Goal: Task Accomplishment & Management: Manage account settings

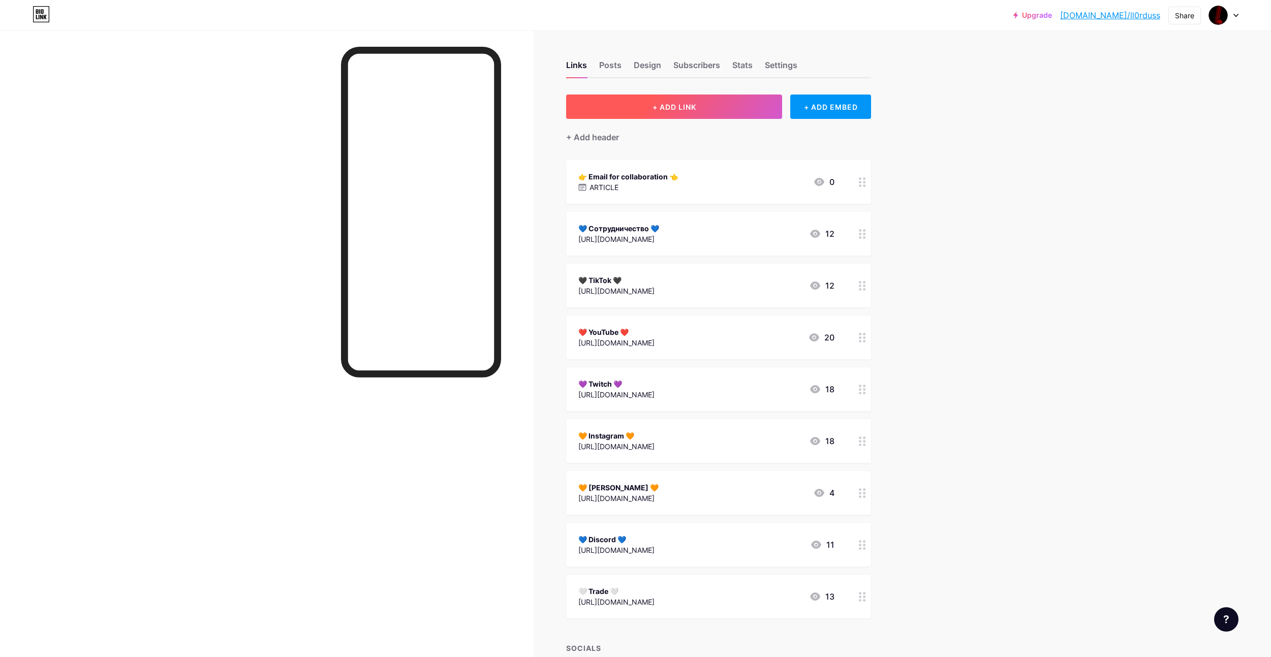
click at [685, 109] on span "+ ADD LINK" at bounding box center [674, 107] width 44 height 9
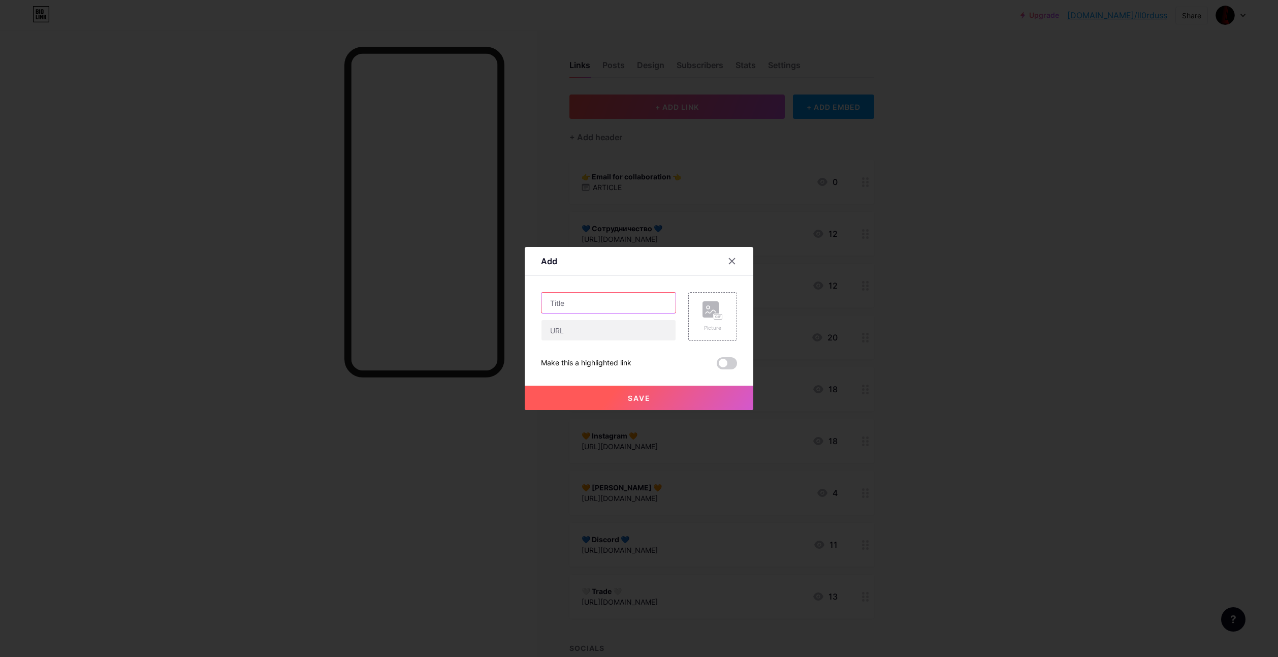
click at [586, 297] on input "text" at bounding box center [609, 303] width 134 height 20
click at [568, 329] on input "text" at bounding box center [609, 330] width 134 height 20
paste input "[URL][DOMAIN_NAME]"
type input "[URL][DOMAIN_NAME]"
click at [607, 300] on input "text" at bounding box center [609, 303] width 134 height 20
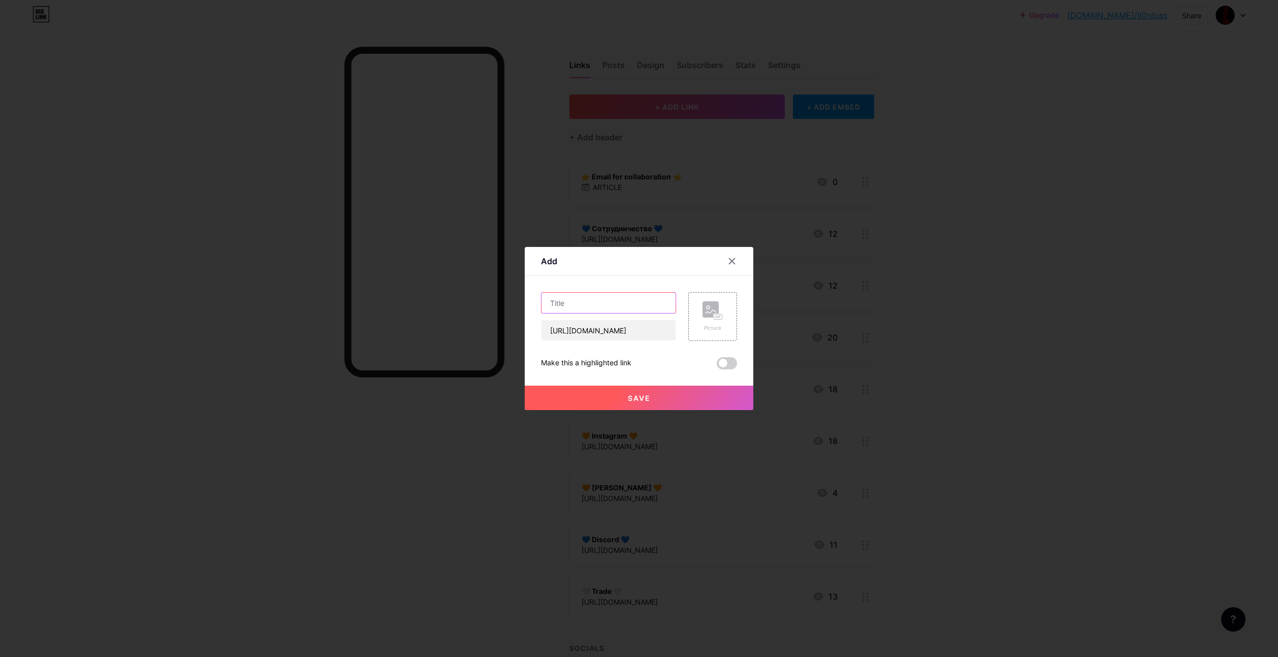
click at [586, 308] on input "text" at bounding box center [609, 303] width 134 height 20
click at [585, 302] on input "text" at bounding box center [609, 303] width 134 height 20
type input "Ь"
paste input "промокод: [PERSON_NAME](+30%)"
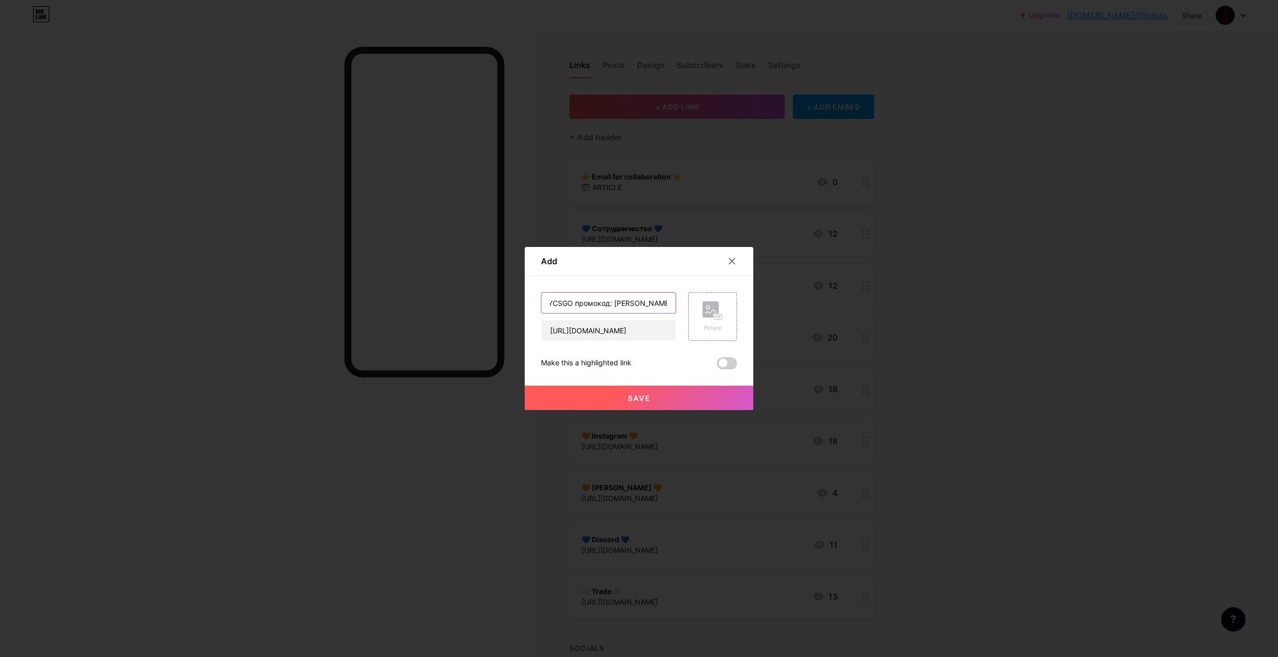
drag, startPoint x: 614, startPoint y: 301, endPoint x: 574, endPoint y: 302, distance: 40.2
click at [574, 302] on input "MYCSGO промокод: [PERSON_NAME](+30%)" at bounding box center [609, 303] width 134 height 20
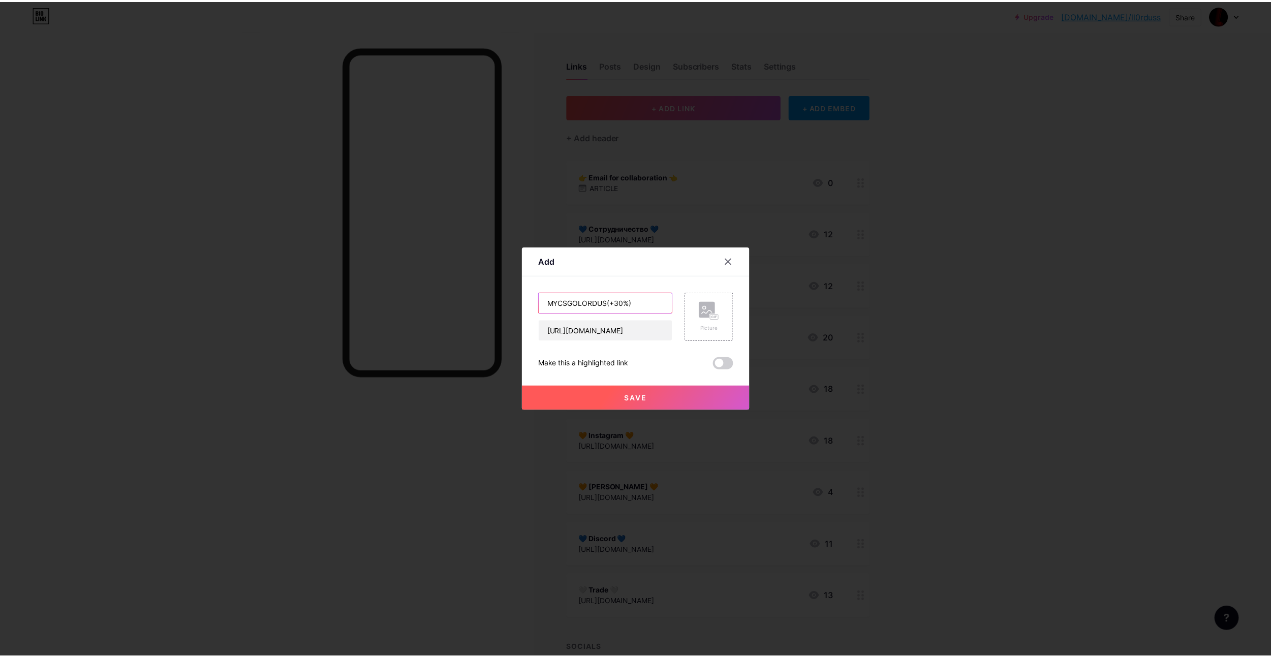
scroll to position [0, 0]
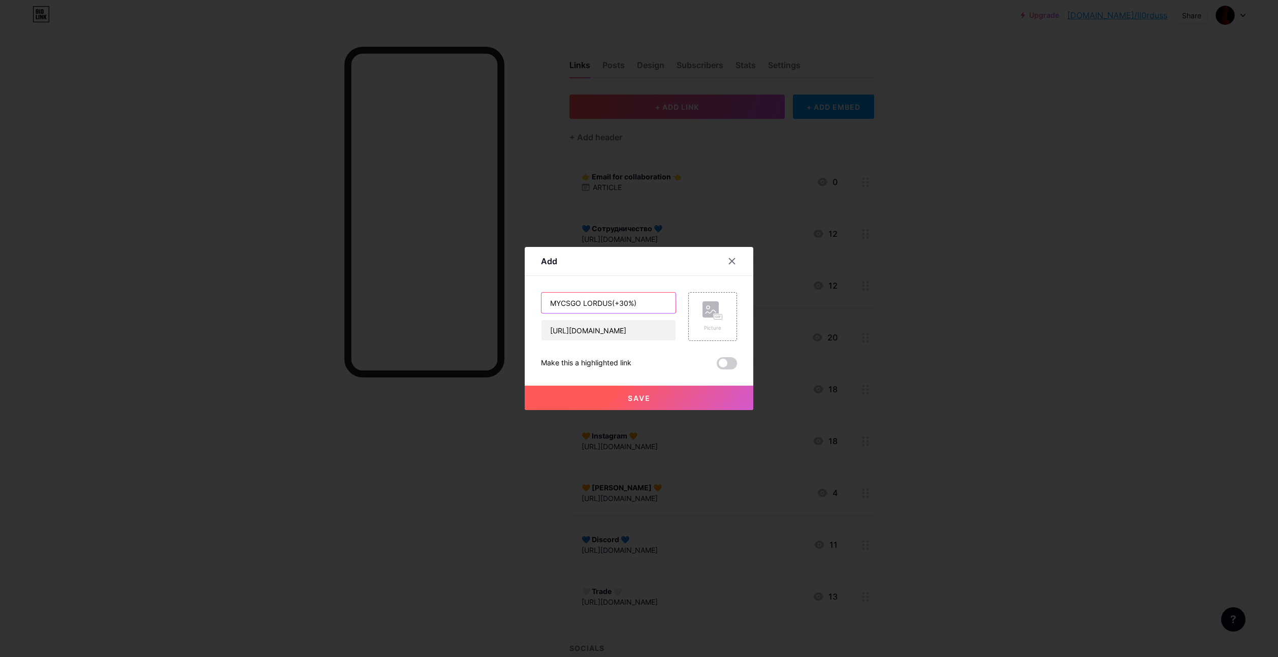
paste input "Ӏ"
click at [649, 266] on div "Add" at bounding box center [639, 264] width 229 height 24
click at [552, 297] on input "MYCSGO Ӏ LORDUS(+30%)" at bounding box center [609, 303] width 134 height 20
paste input "❤️"
click at [666, 309] on input "❤️ MYCSGO Ӏ LORDUS(+30%)" at bounding box center [609, 303] width 134 height 20
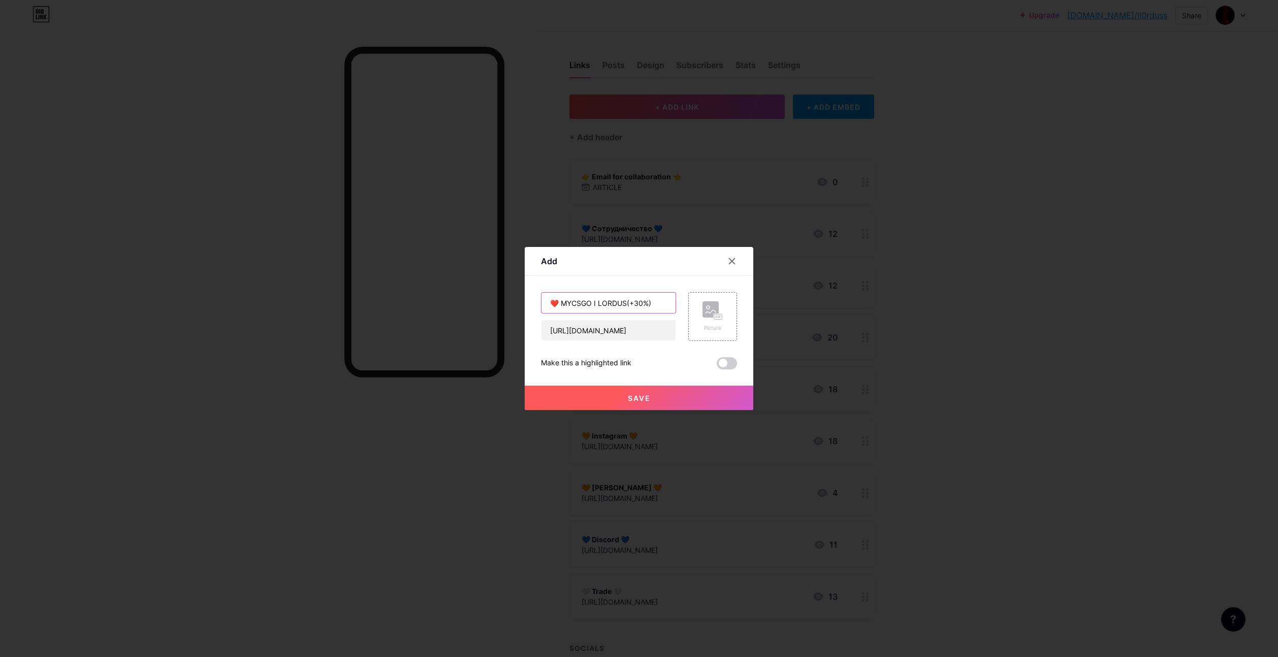
paste input "💙"
type input "❤️ MYCSGO Ӏ LORDUS(+30%) 💙"
click at [701, 399] on button "Save" at bounding box center [639, 398] width 229 height 24
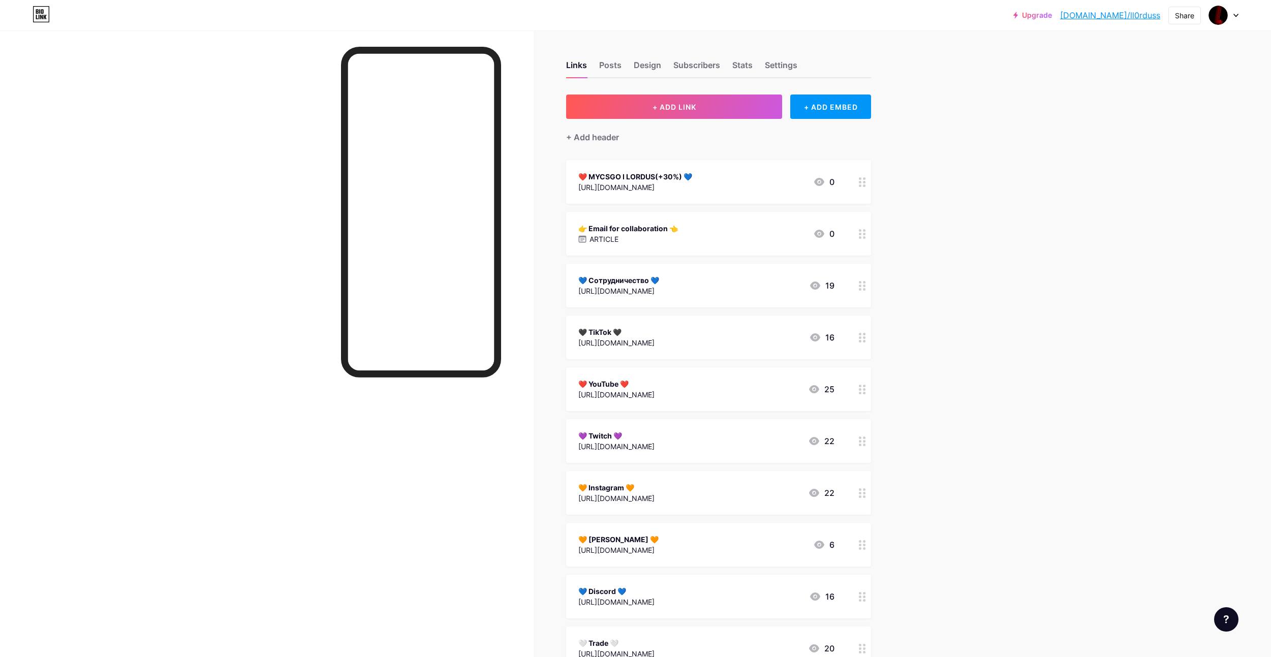
click at [1118, 18] on link "[DOMAIN_NAME]/ll0rduss" at bounding box center [1110, 15] width 100 height 12
click at [722, 168] on div "❤️ MYCSGO Ӏ LORDUS(+30%) 💙 [URL][DOMAIN_NAME] 0" at bounding box center [718, 182] width 305 height 44
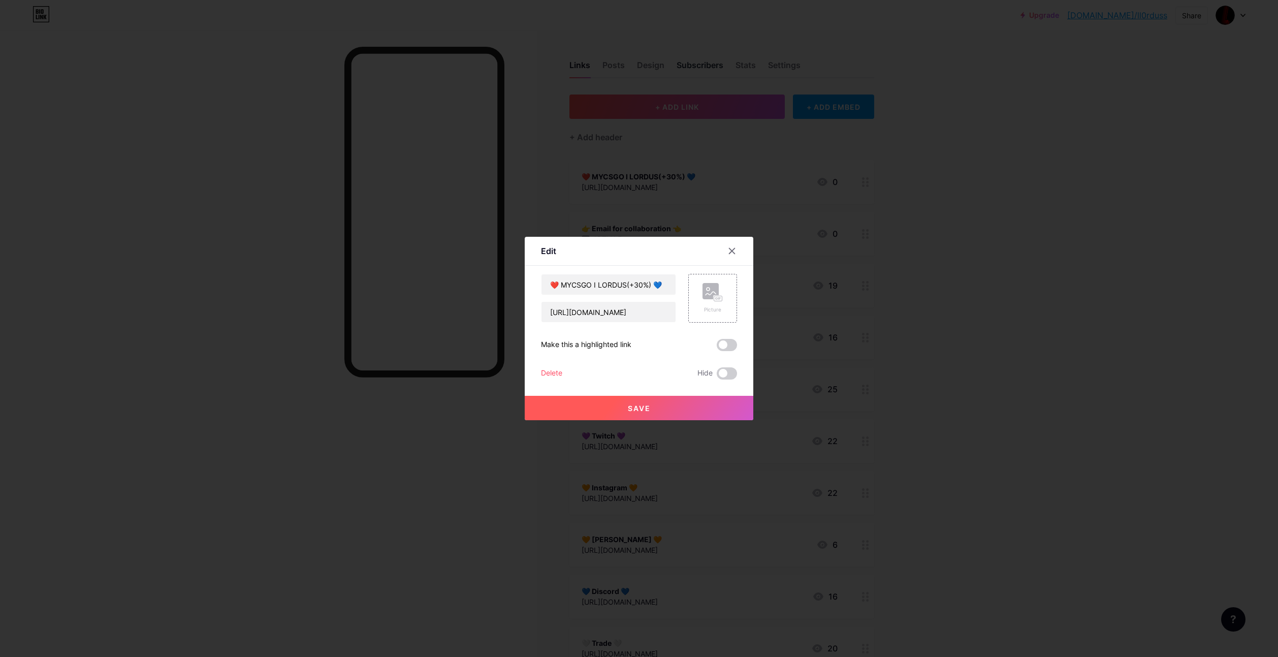
drag, startPoint x: 734, startPoint y: 250, endPoint x: 710, endPoint y: 69, distance: 182.9
click at [734, 250] on icon at bounding box center [732, 251] width 8 height 8
